Goal: Find specific page/section

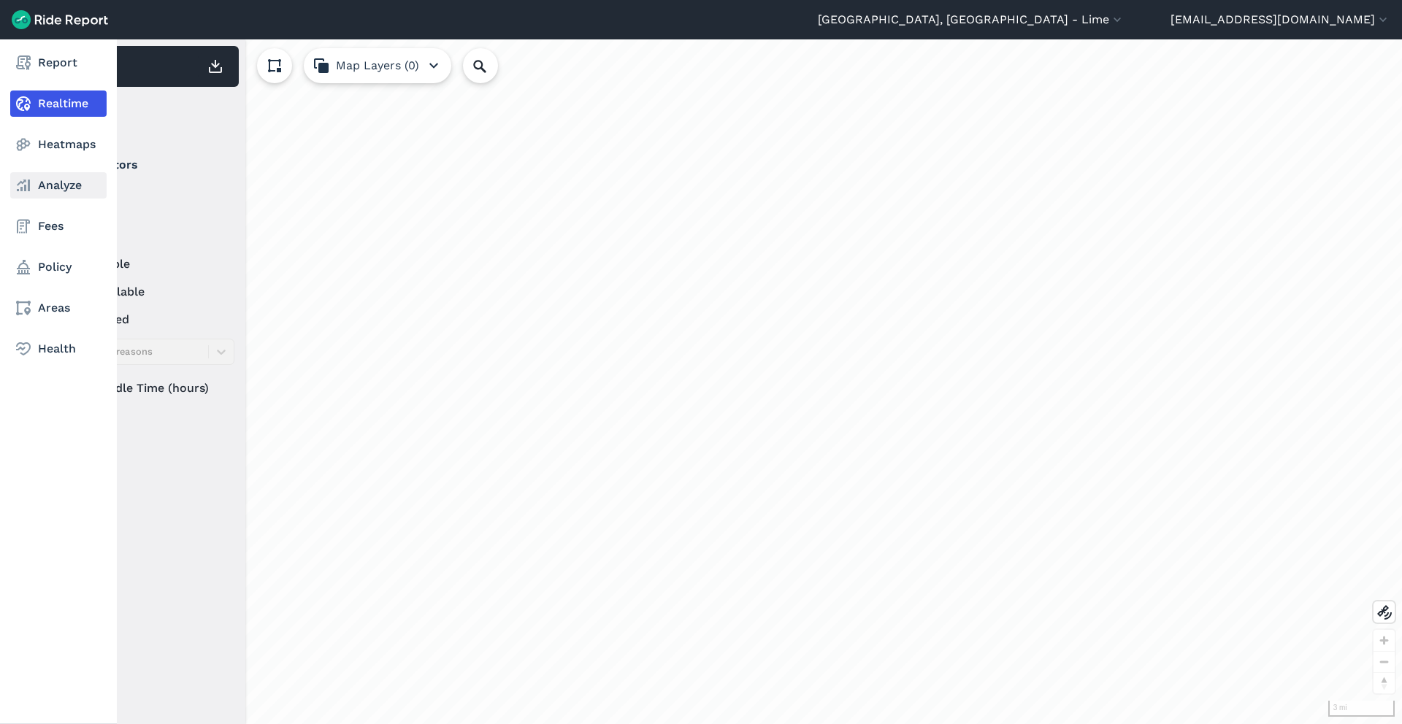
click at [52, 190] on link "Analyze" at bounding box center [58, 185] width 96 height 26
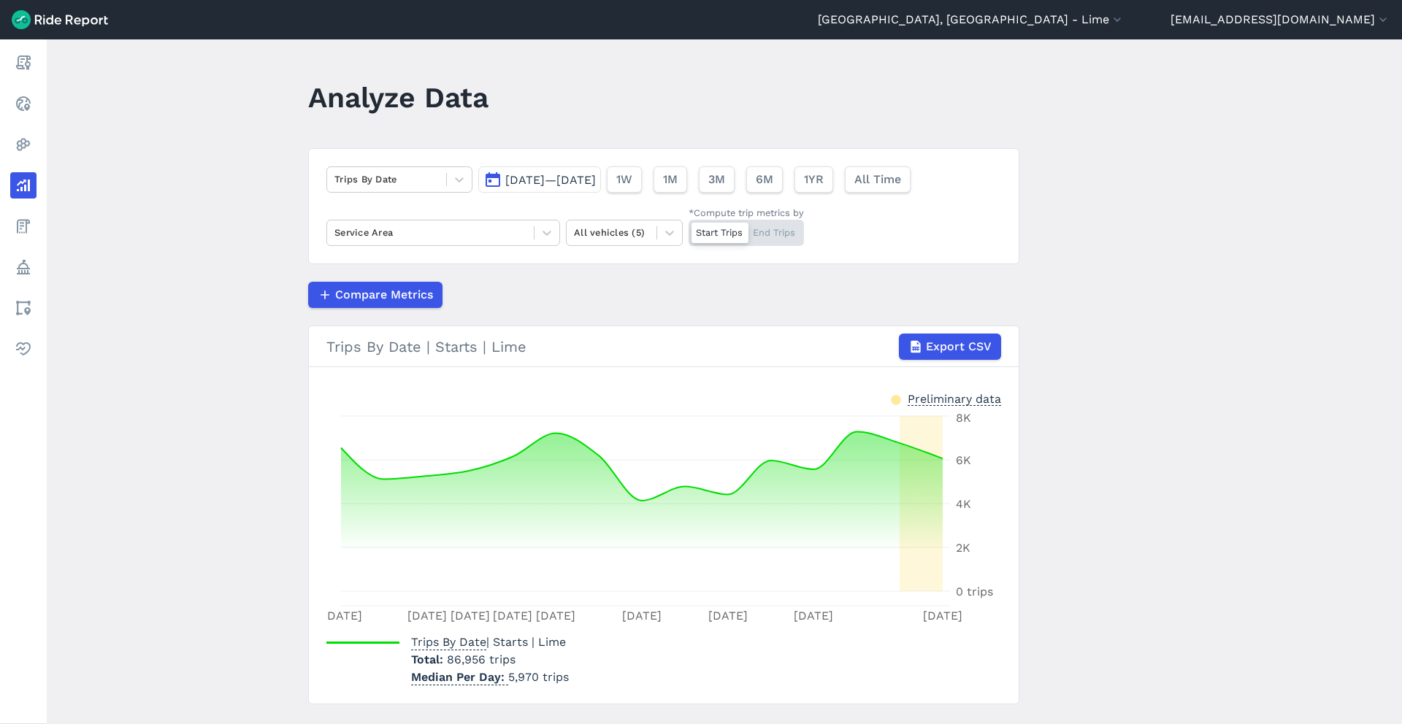
click at [447, 200] on div "Trips By Date [DATE]—[DATE] 1W 1M 3M 6M 1YR All Time Service Area All vehicles …" at bounding box center [663, 206] width 711 height 116
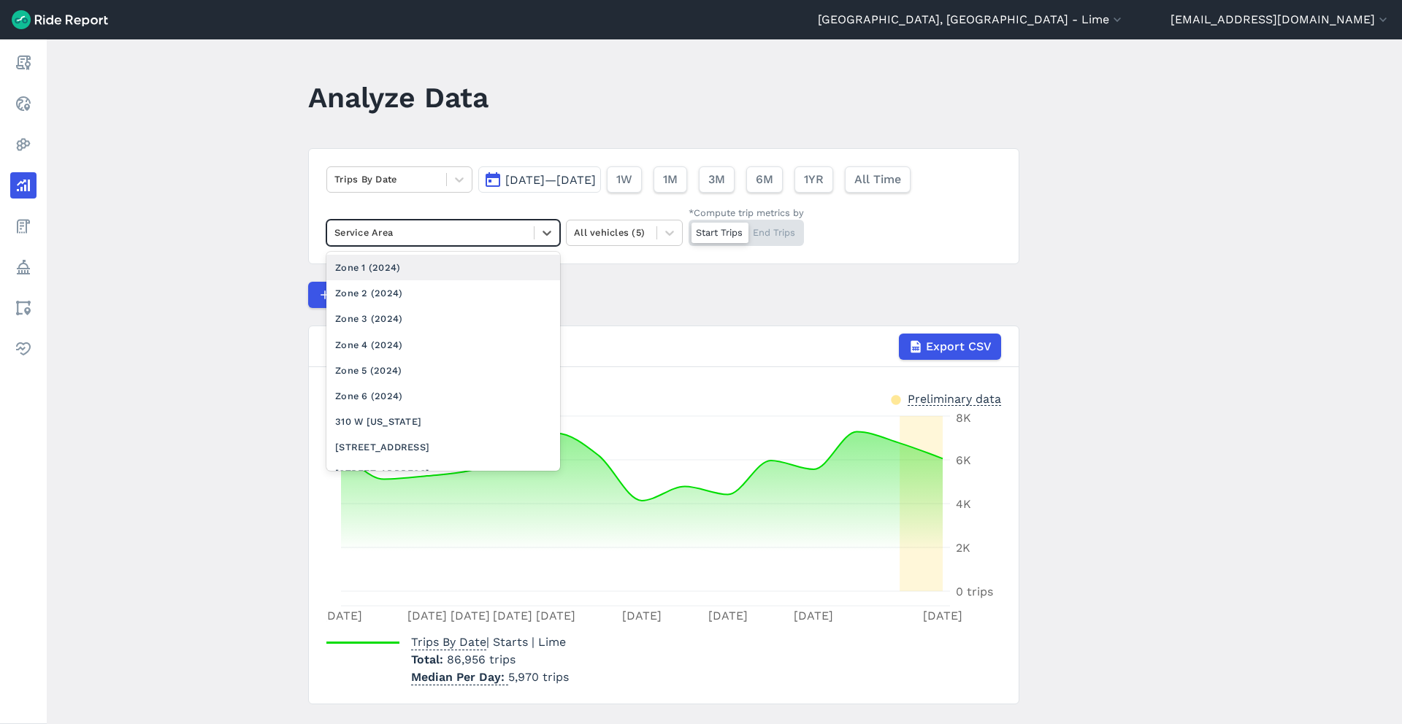
click at [469, 232] on div at bounding box center [430, 232] width 192 height 17
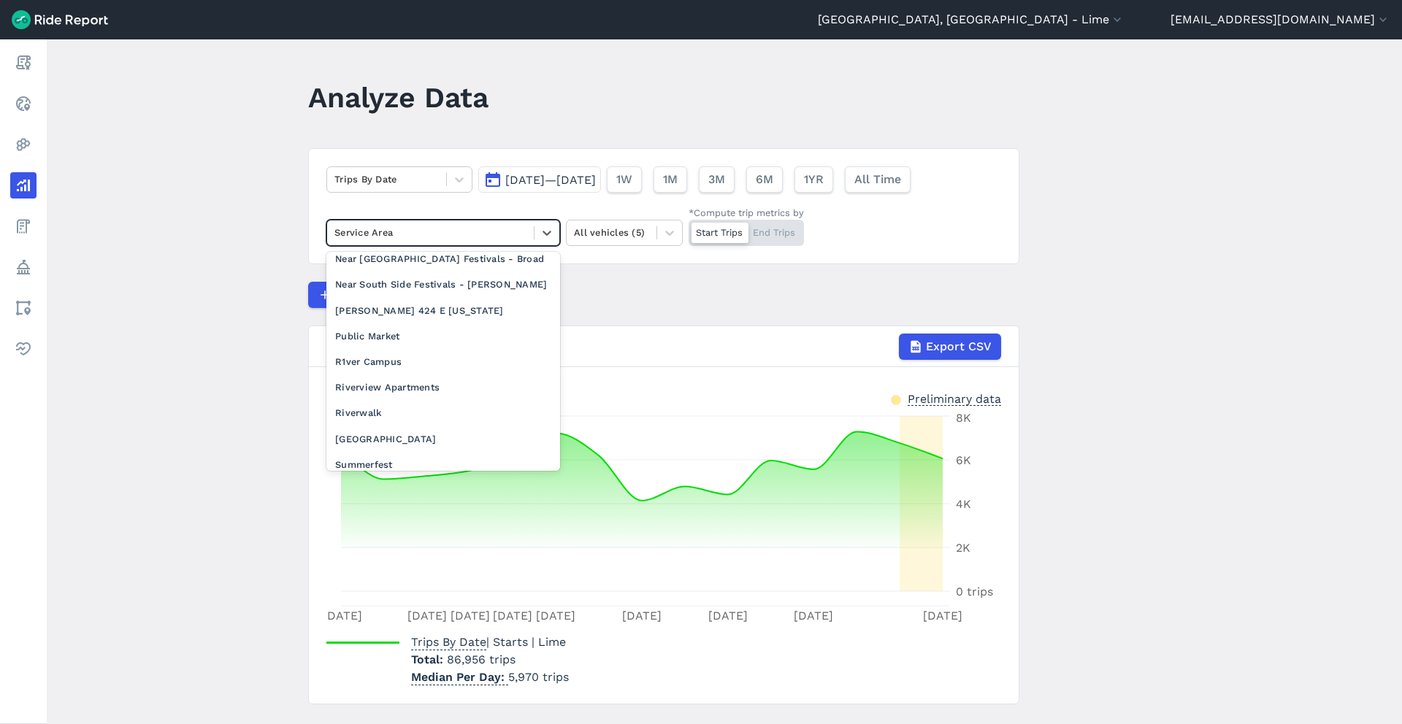
scroll to position [1126, 0]
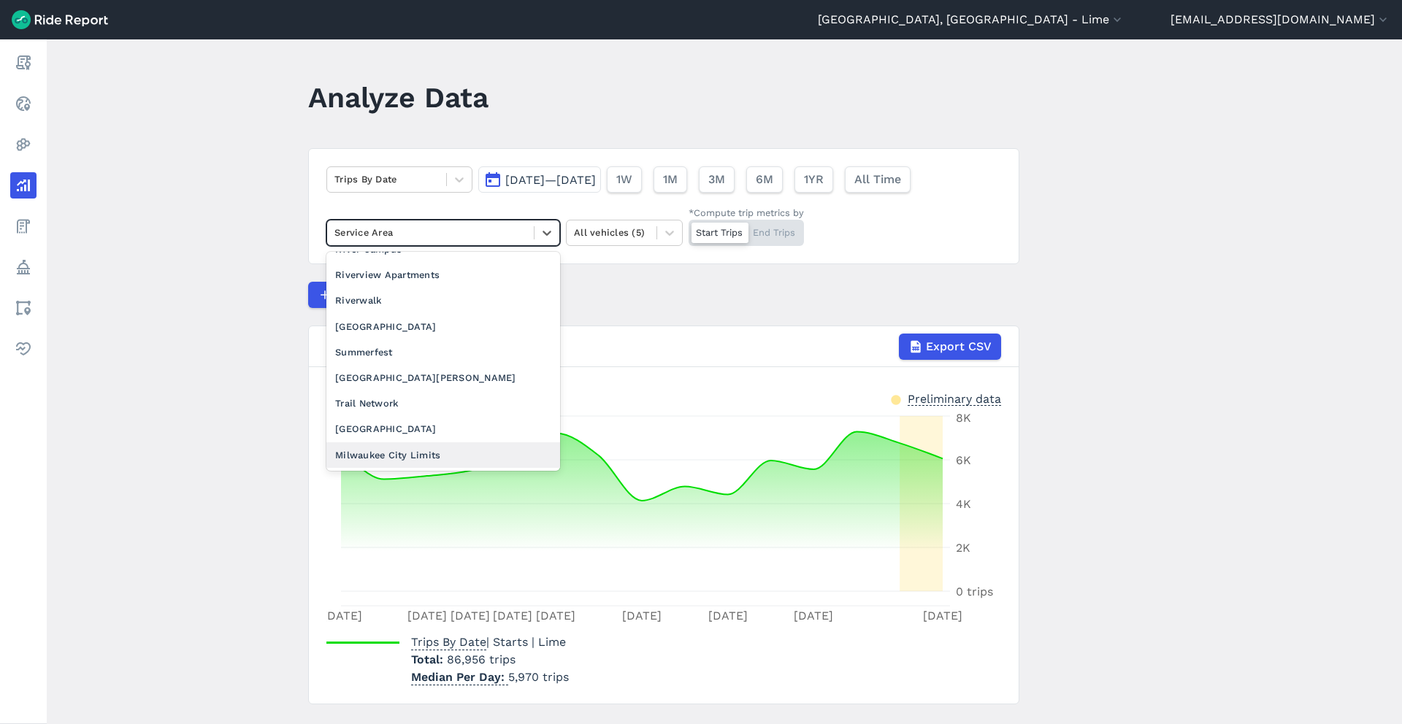
click at [447, 448] on div "Milwaukee City Limits" at bounding box center [443, 455] width 234 height 26
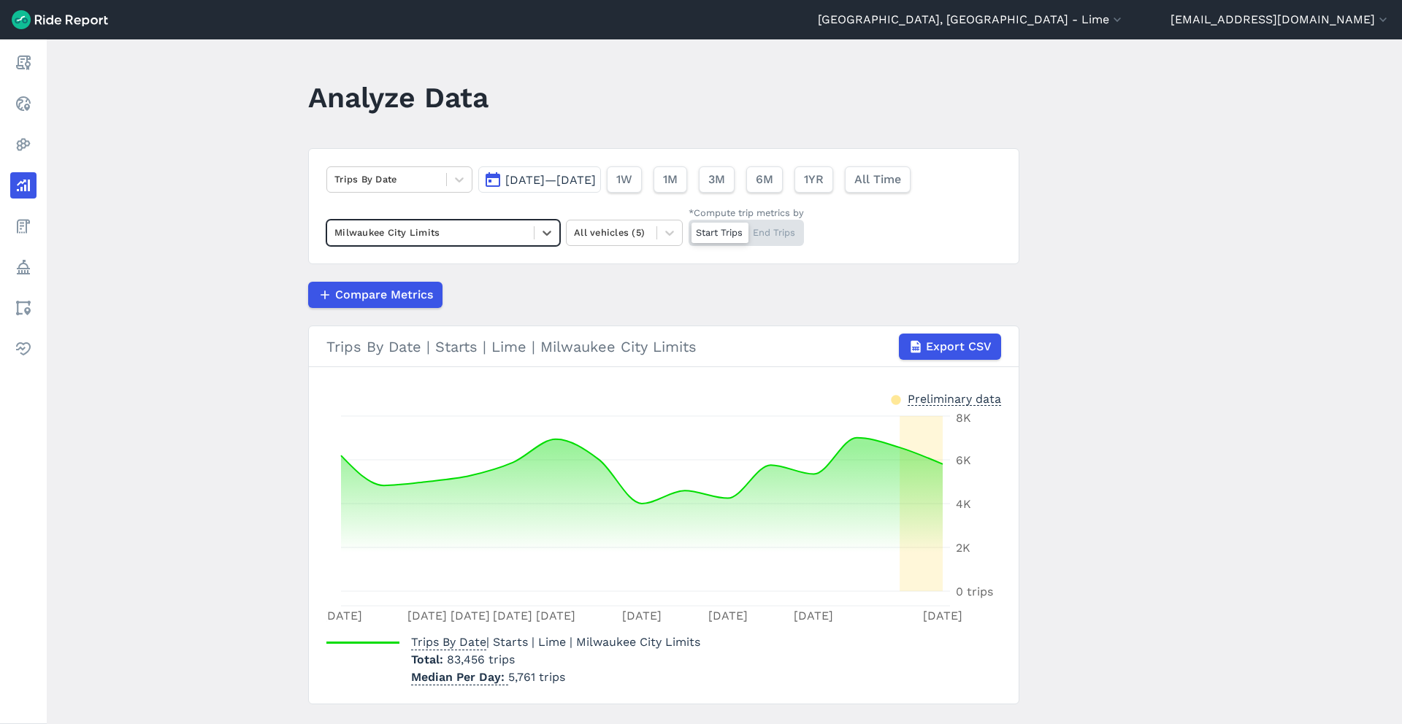
click at [596, 179] on span "[DATE]—[DATE]" at bounding box center [550, 180] width 91 height 14
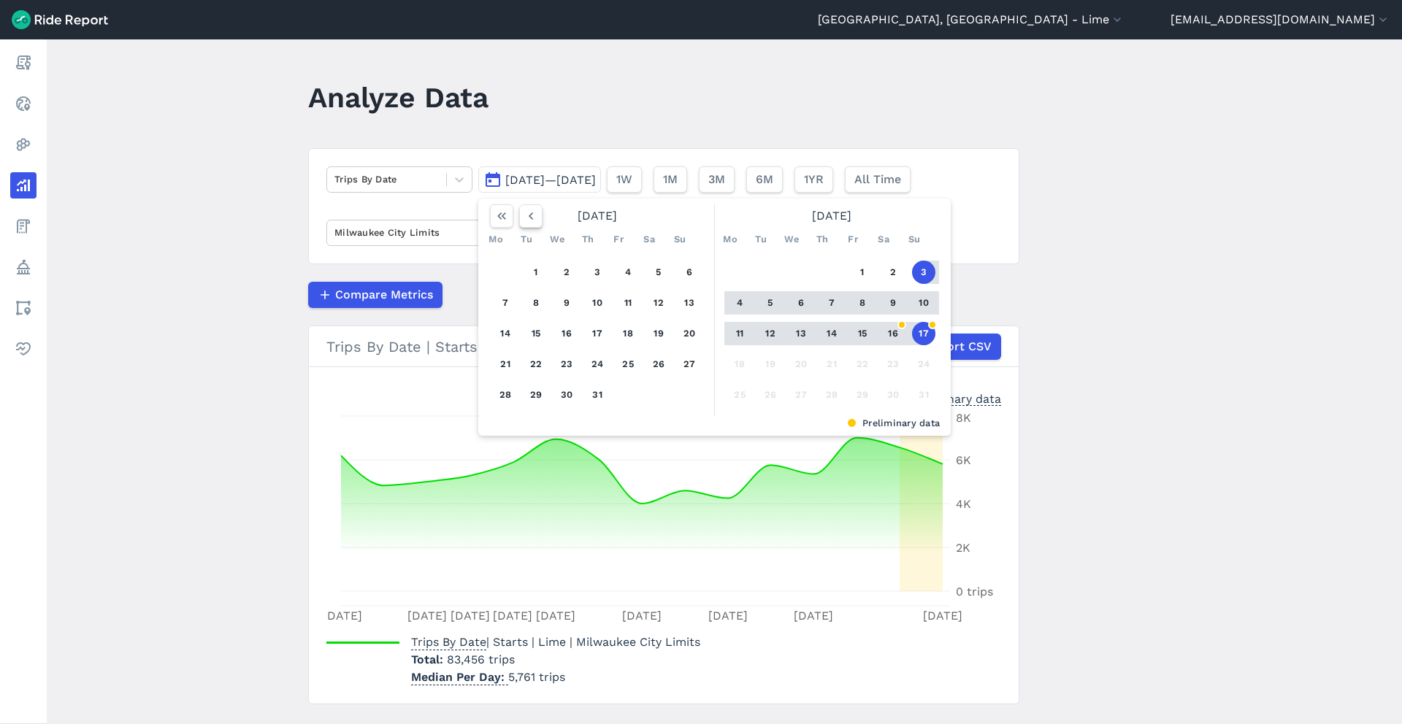
click at [524, 215] on icon "button" at bounding box center [530, 216] width 15 height 15
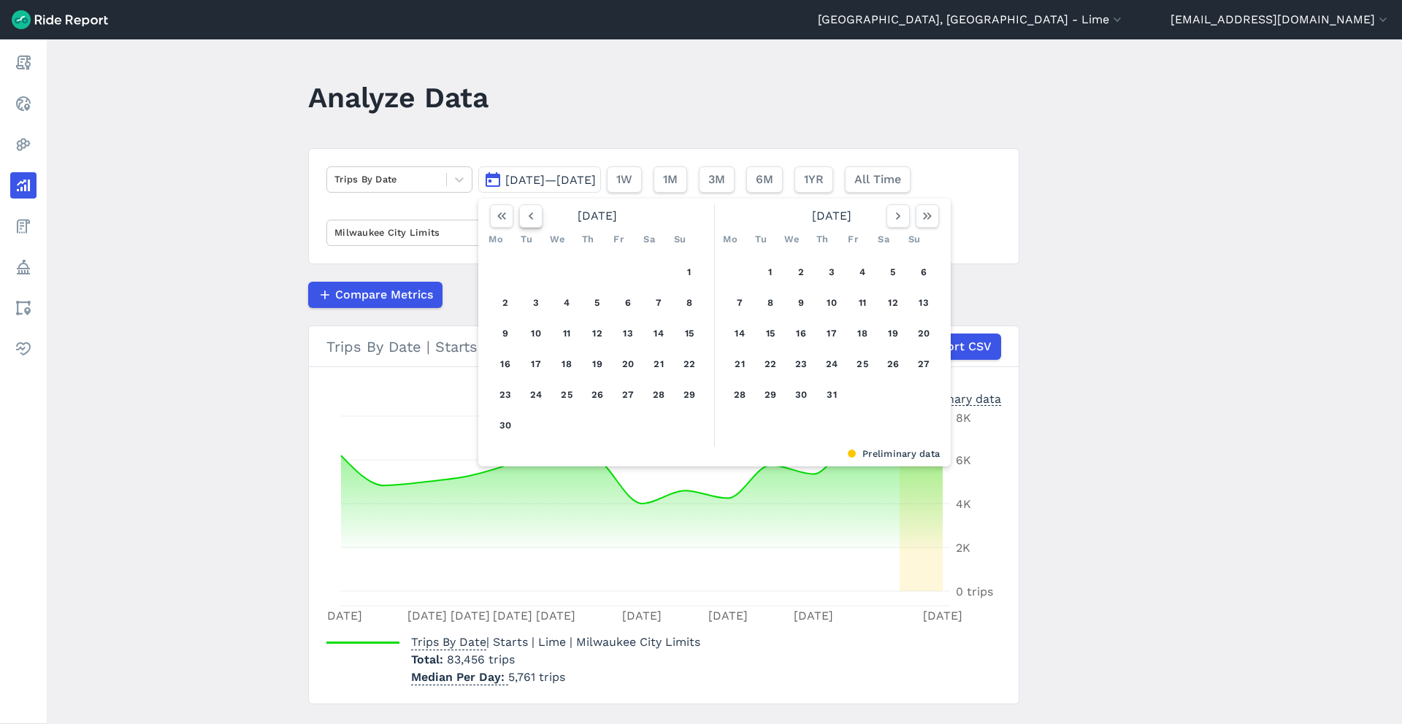
click at [524, 215] on icon "button" at bounding box center [530, 216] width 15 height 15
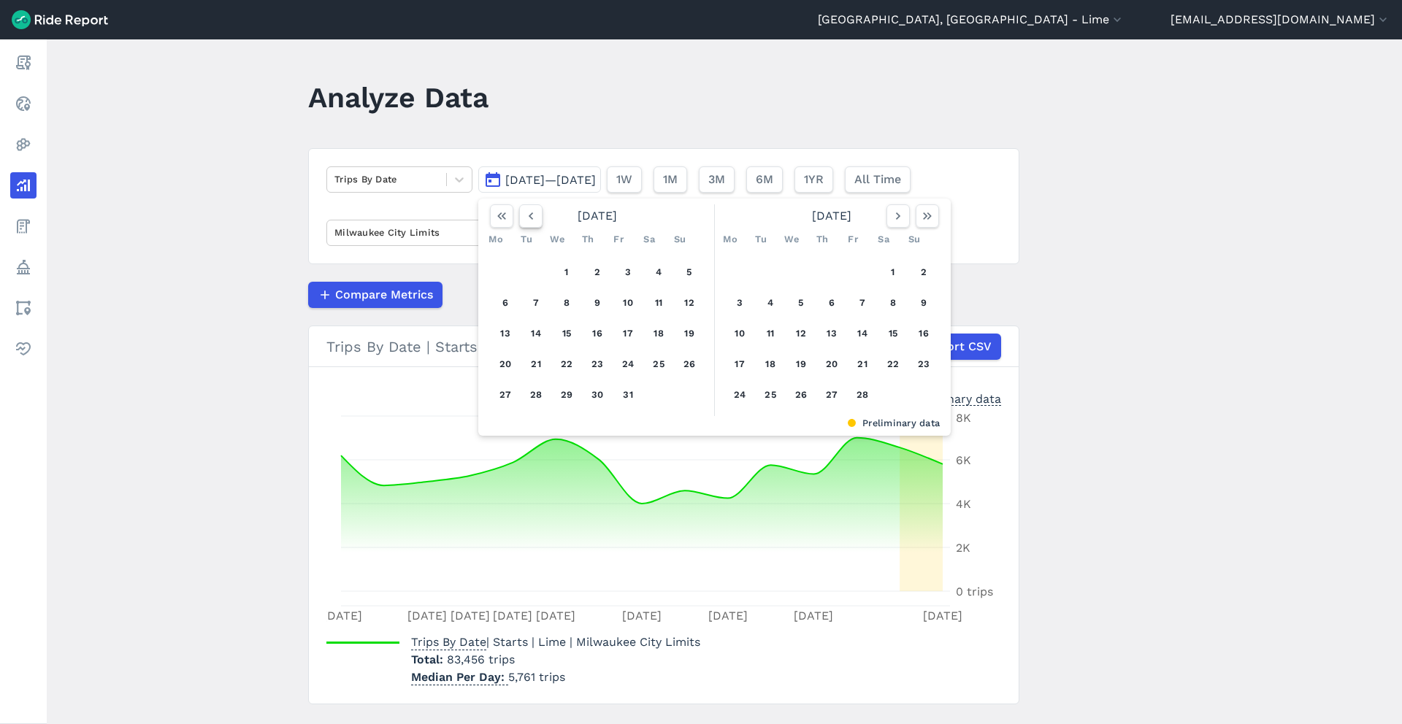
click at [524, 215] on icon "button" at bounding box center [530, 216] width 15 height 15
click at [894, 212] on icon "button" at bounding box center [898, 216] width 15 height 15
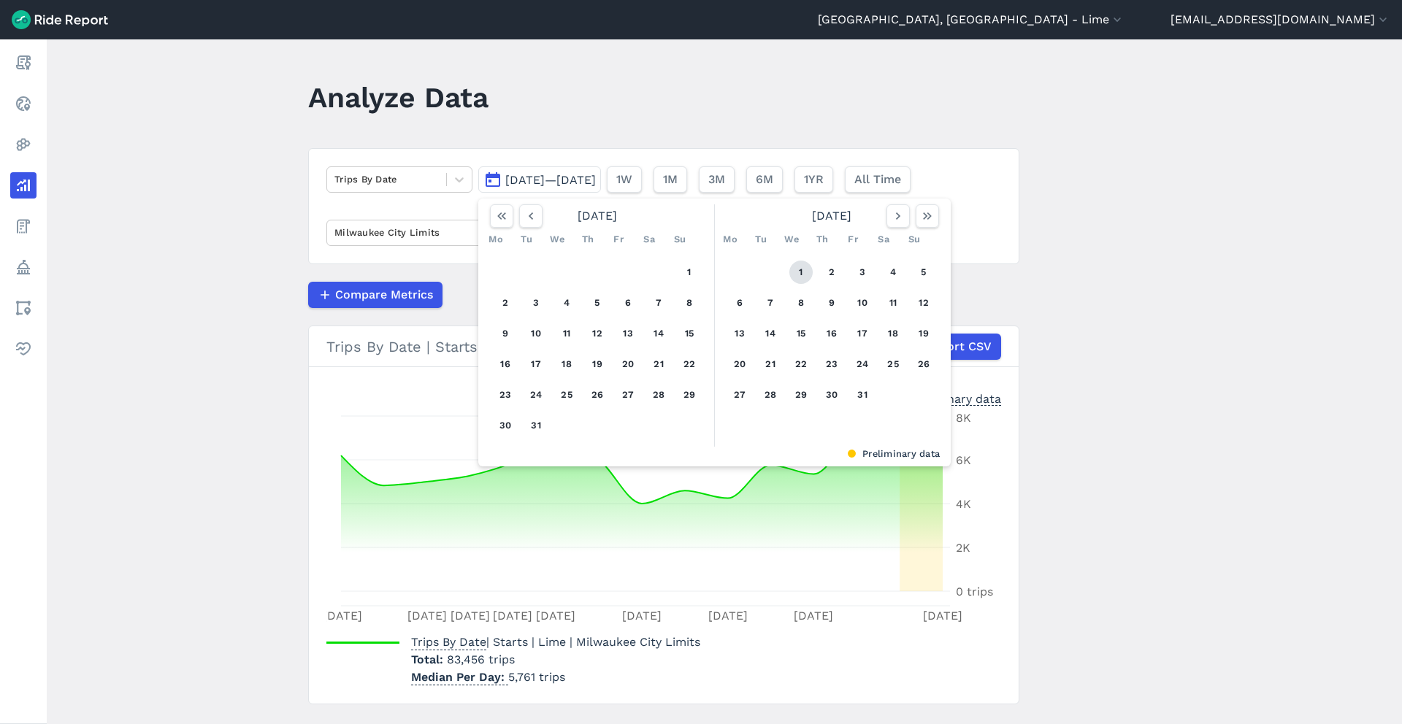
click at [804, 270] on button "1" at bounding box center [800, 272] width 23 height 23
click at [926, 223] on button "button" at bounding box center [926, 215] width 23 height 23
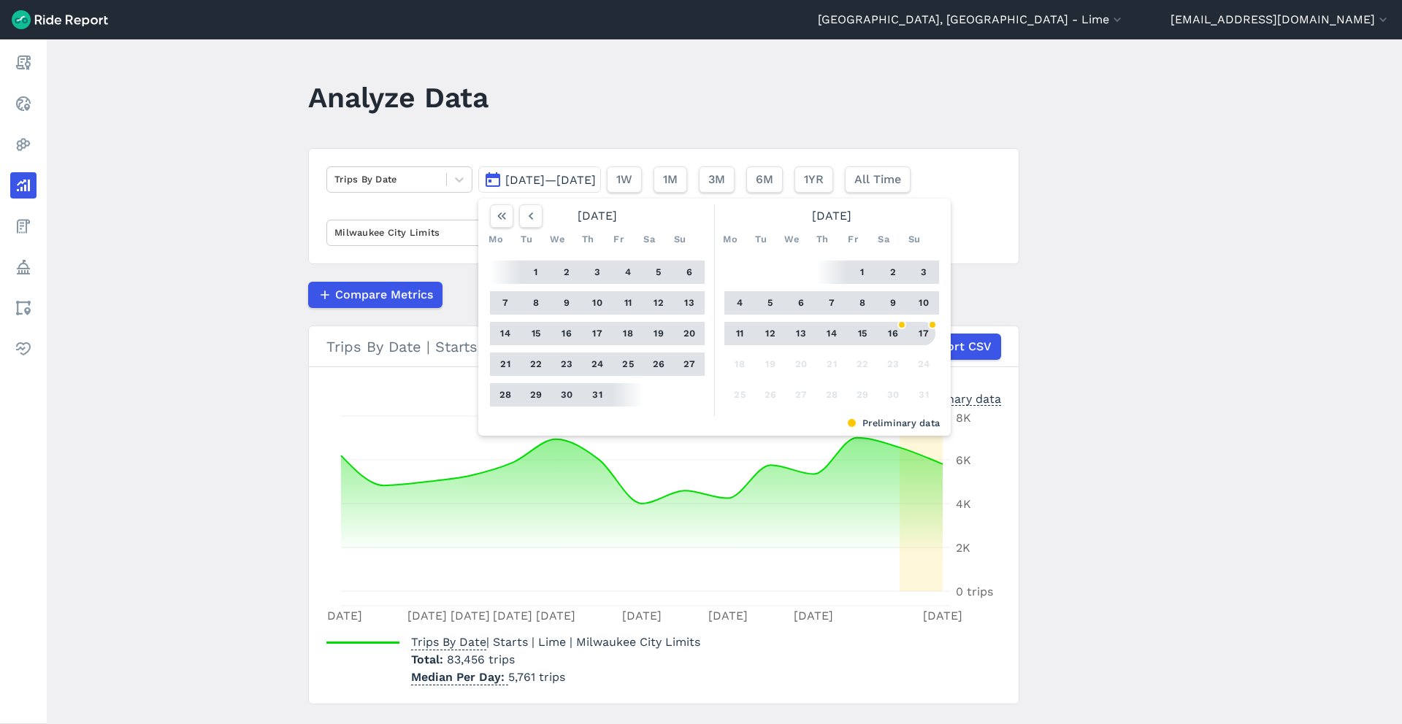
click at [923, 337] on button "17" at bounding box center [923, 333] width 23 height 23
